Goal: Entertainment & Leisure: Consume media (video, audio)

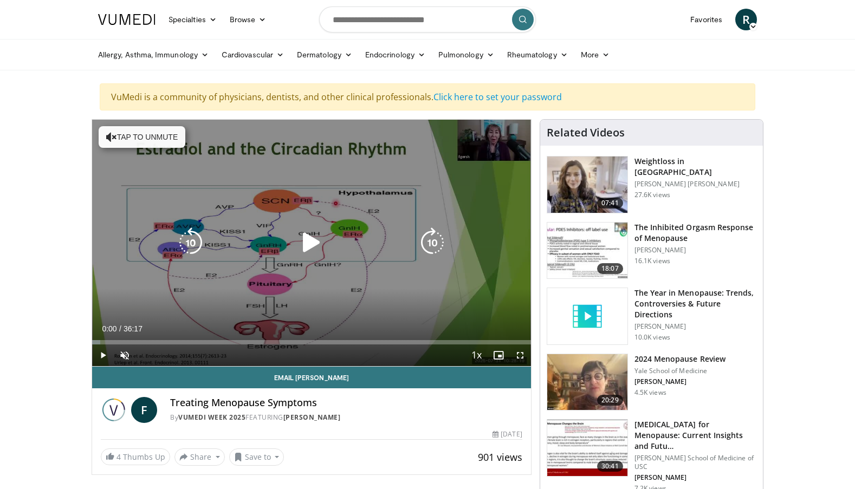
click at [120, 139] on button "Tap to unmute" at bounding box center [142, 137] width 87 height 22
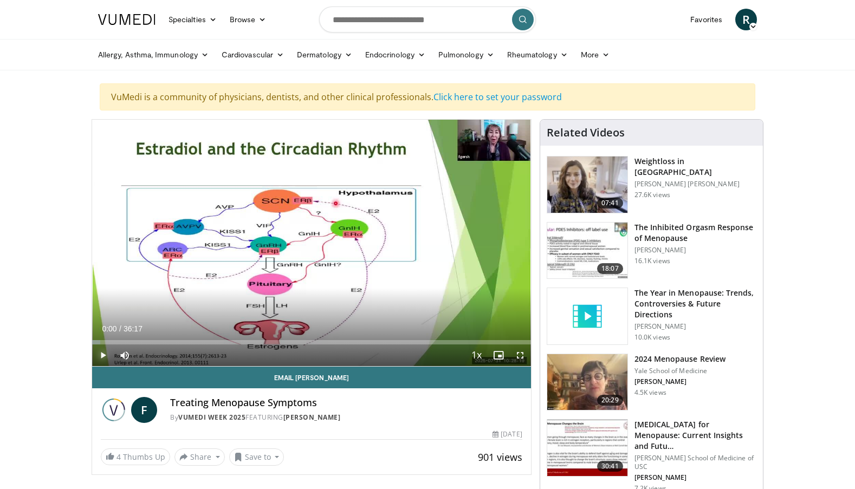
click at [102, 354] on span "Video Player" at bounding box center [103, 356] width 22 height 22
click at [106, 355] on span "Video Player" at bounding box center [103, 356] width 22 height 22
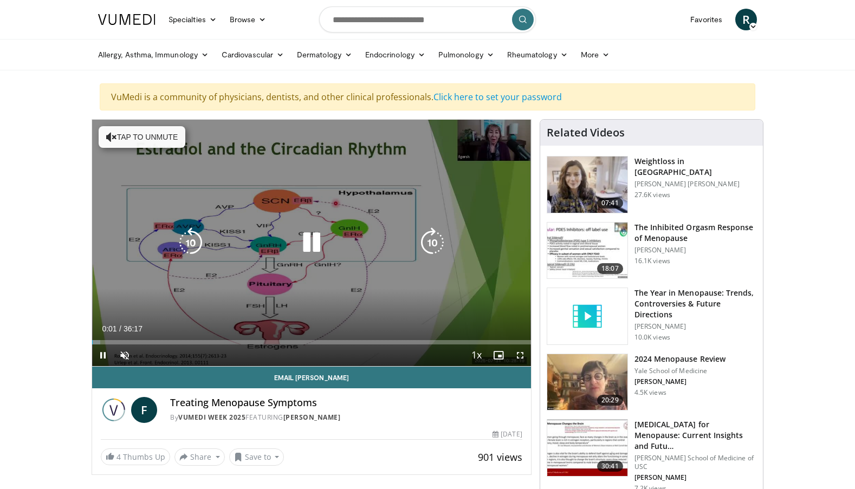
click at [120, 134] on button "Tap to unmute" at bounding box center [142, 137] width 87 height 22
click at [308, 238] on icon "Video Player" at bounding box center [311, 243] width 30 height 30
